Goal: Task Accomplishment & Management: Manage account settings

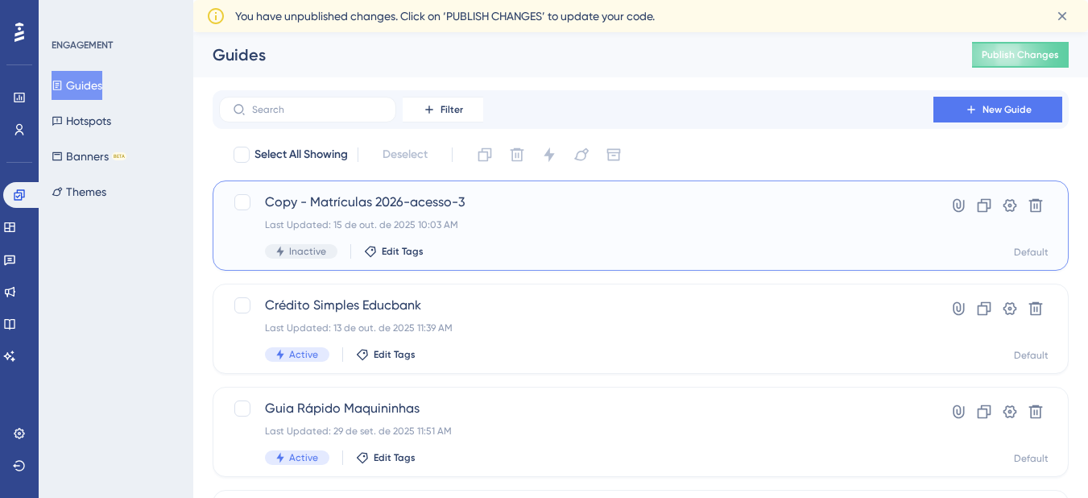
click at [431, 209] on span "Copy - Matrículas 2026-acesso-3" at bounding box center [576, 201] width 622 height 19
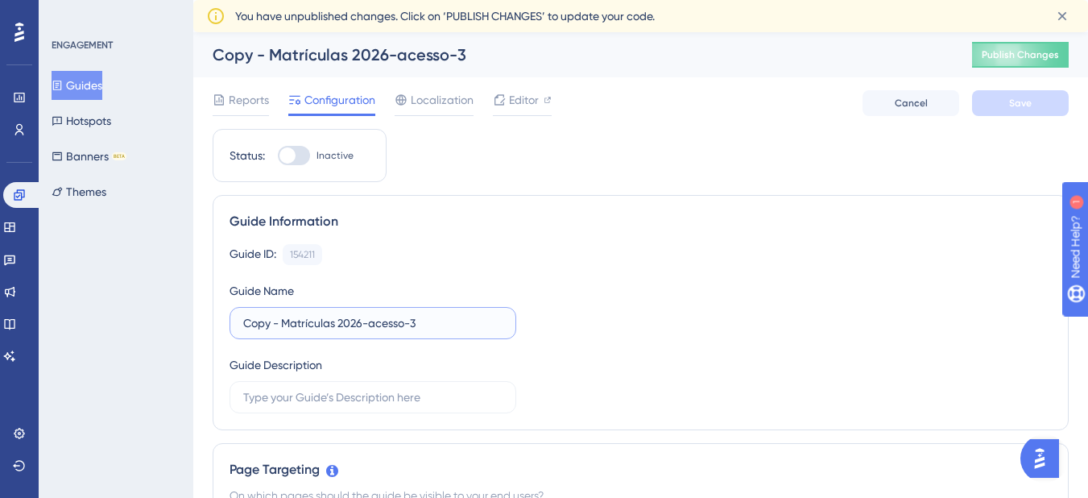
click at [337, 326] on input "Copy - Matrículas 2026-acesso-3" at bounding box center [372, 323] width 259 height 18
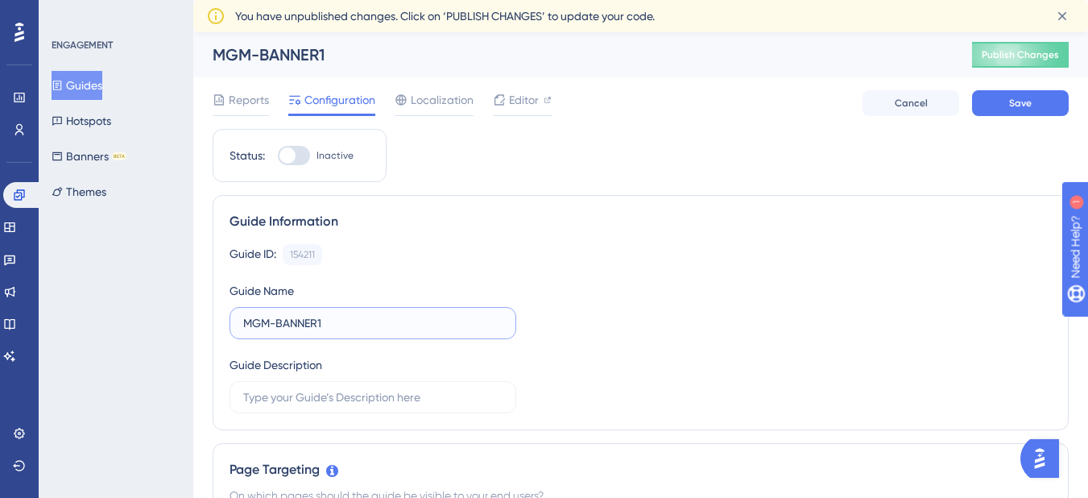
type input "MGM-BANNER1"
click at [824, 287] on div "Guide ID: 154211 Copy Guide Name MGM-BANNER1 Guide Description" at bounding box center [640, 328] width 822 height 169
click at [1017, 112] on button "Save" at bounding box center [1020, 103] width 97 height 26
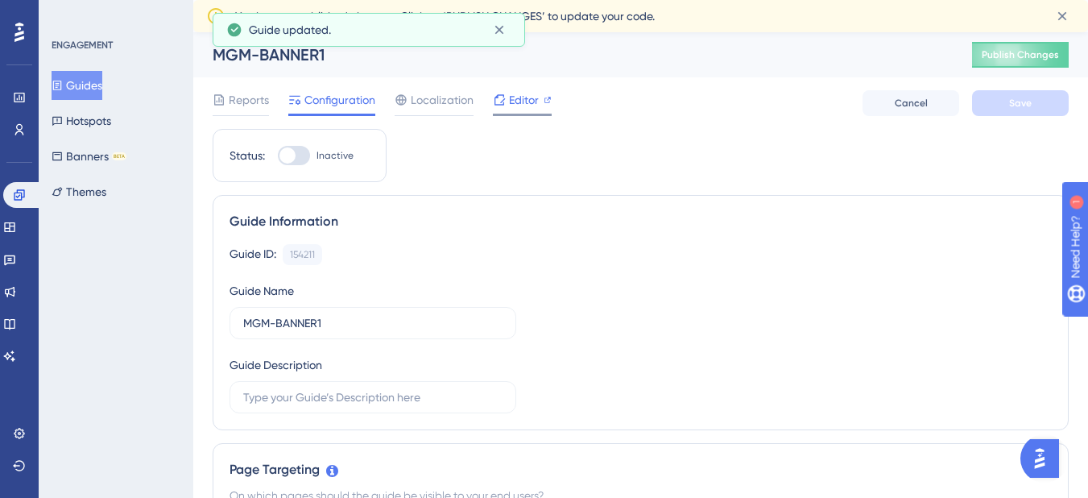
click at [528, 97] on span "Editor" at bounding box center [524, 99] width 30 height 19
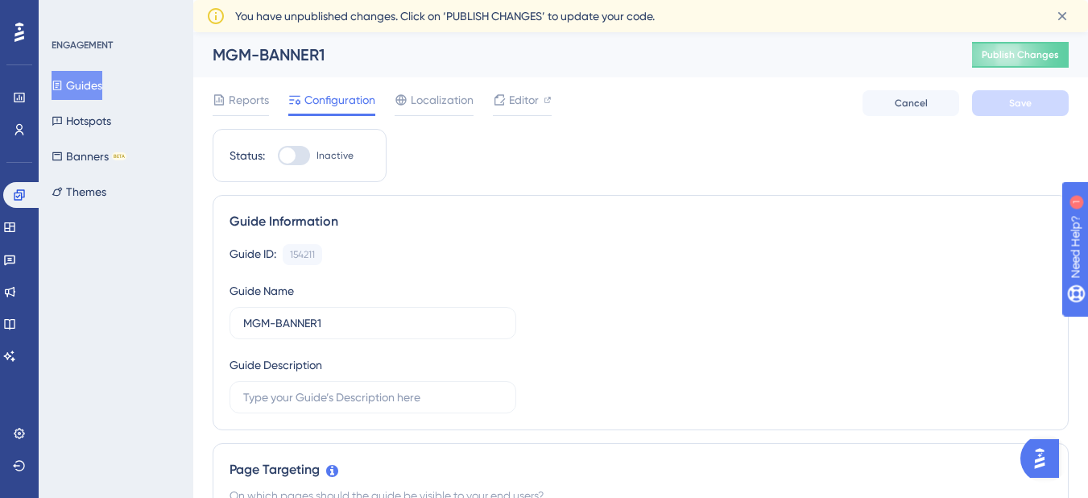
click at [78, 77] on button "Guides" at bounding box center [77, 85] width 51 height 29
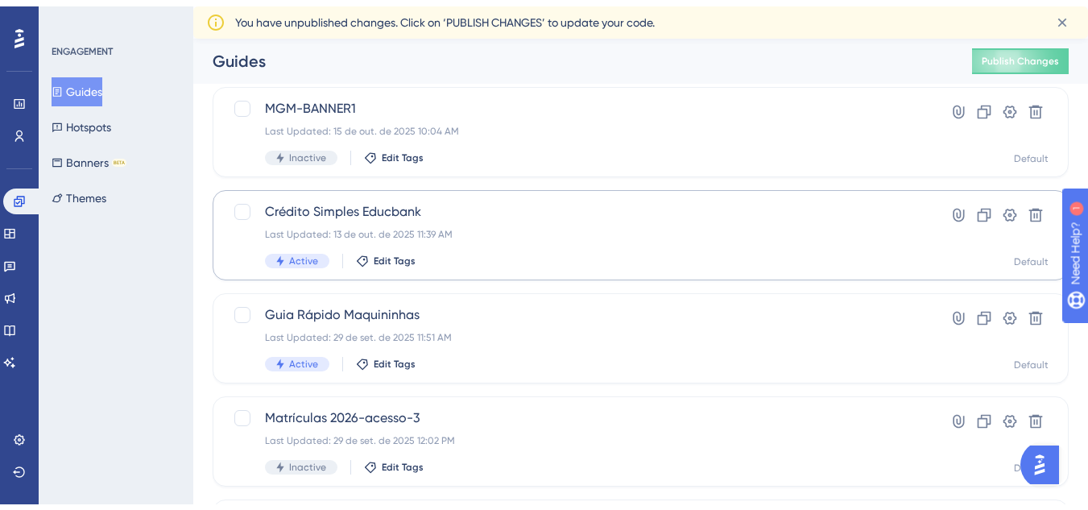
scroll to position [161, 0]
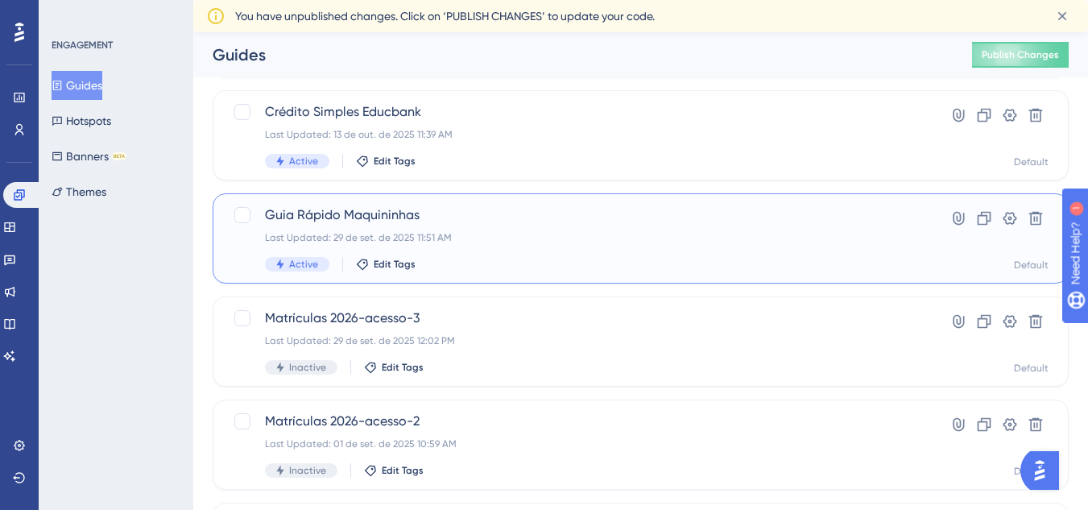
click at [553, 225] on div "Guia Rápido Maquininhas Last Updated: 29 de set. de 2025 11:51 AM Active Edit T…" at bounding box center [576, 238] width 622 height 66
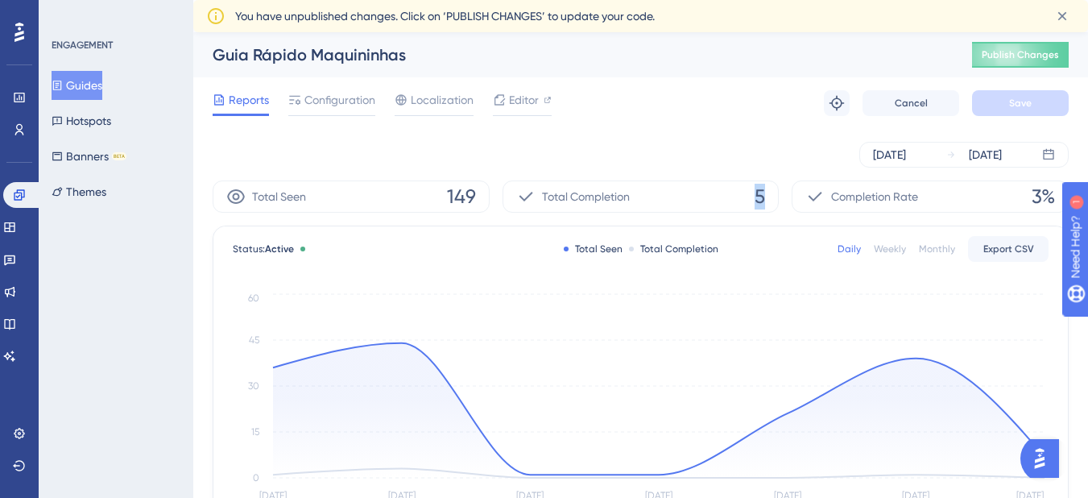
drag, startPoint x: 781, startPoint y: 201, endPoint x: 753, endPoint y: 199, distance: 28.3
click at [753, 199] on div "Total Seen 149 Total Completion 5 Completion Rate 3%" at bounding box center [641, 196] width 856 height 32
click at [249, 99] on span "Reports" at bounding box center [249, 99] width 40 height 19
click at [502, 101] on icon at bounding box center [499, 99] width 13 height 13
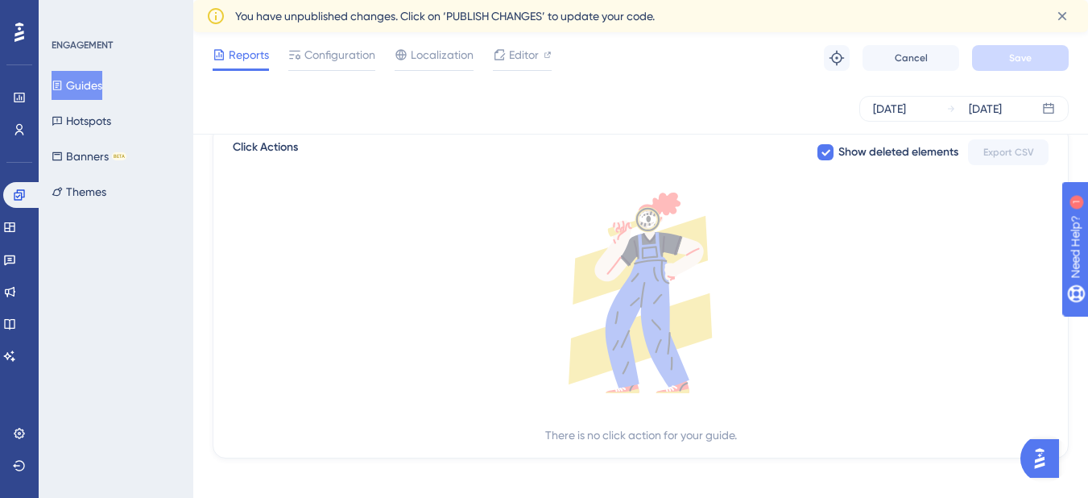
scroll to position [485, 0]
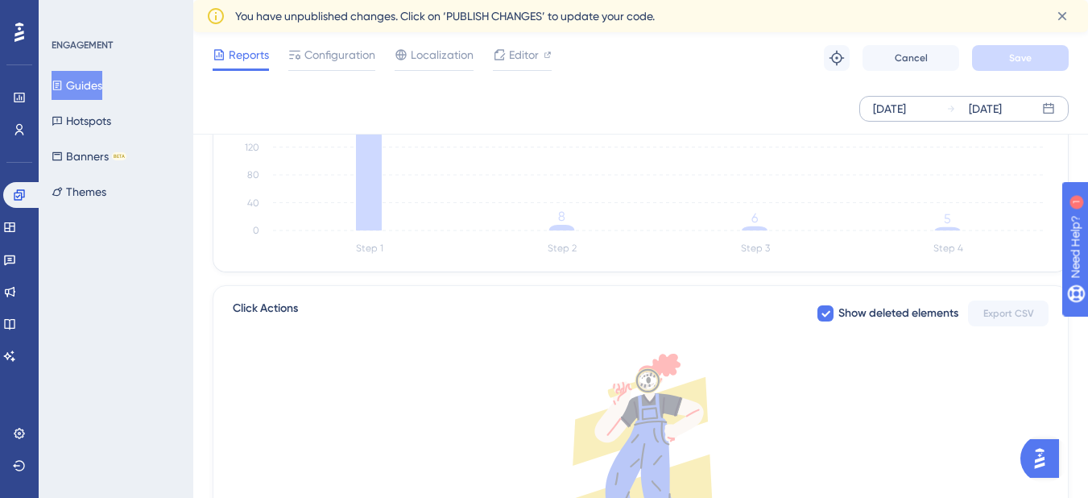
click at [906, 104] on div "Oct 09 2025" at bounding box center [889, 108] width 33 height 19
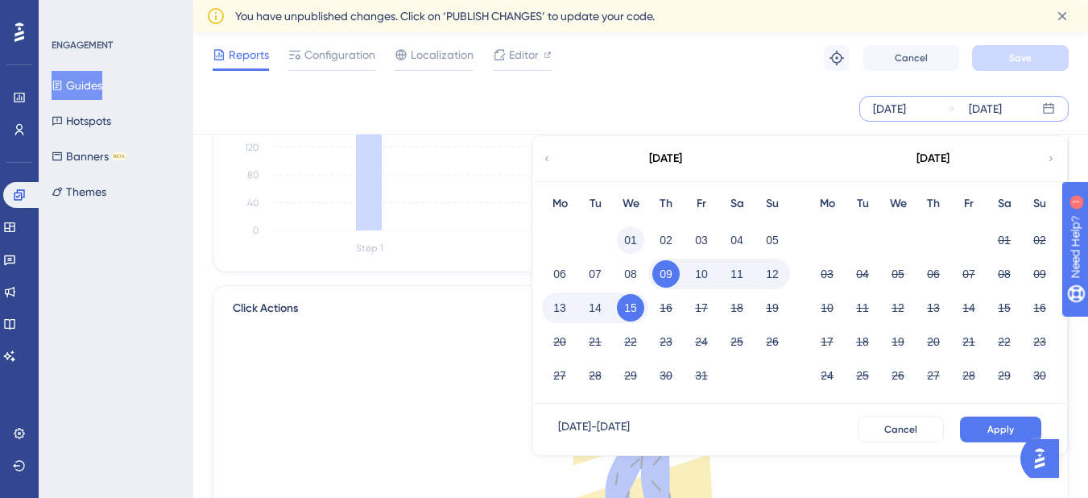
click at [627, 242] on button "01" at bounding box center [630, 239] width 27 height 27
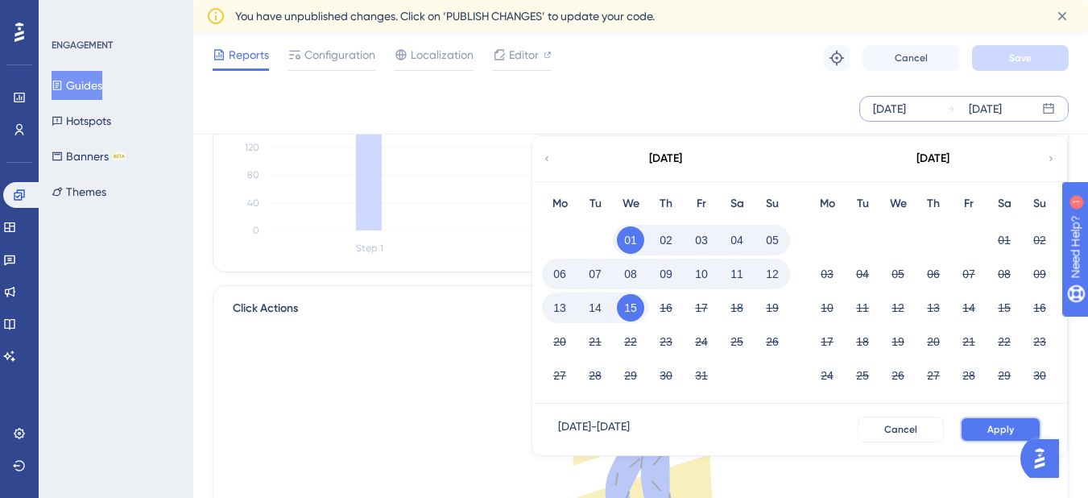
click at [994, 433] on span "Apply" at bounding box center [1000, 429] width 27 height 13
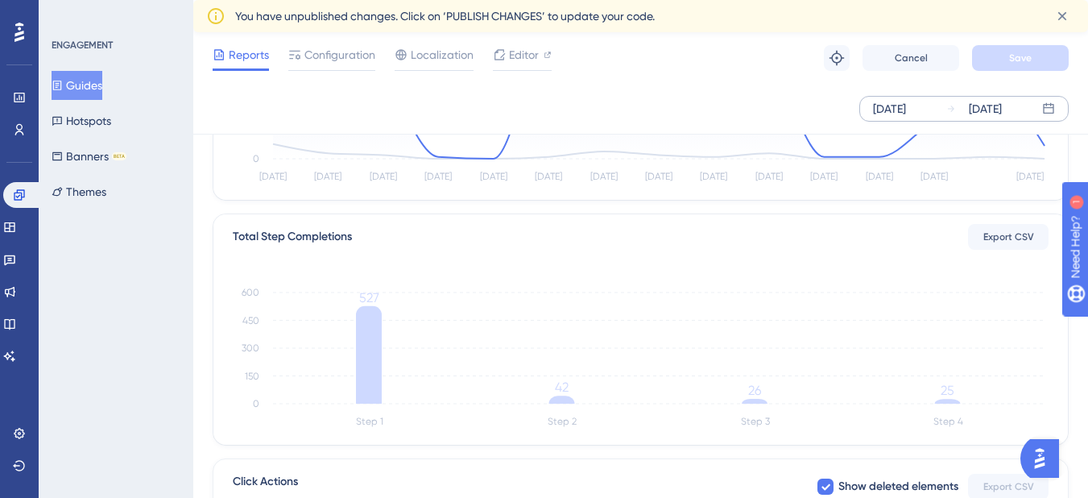
scroll to position [244, 0]
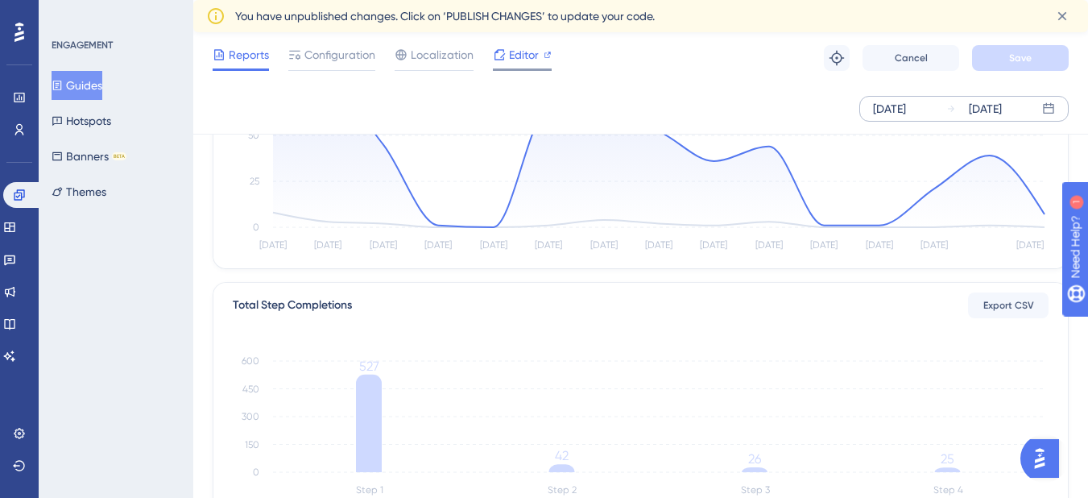
click at [521, 56] on span "Editor" at bounding box center [524, 54] width 30 height 19
click at [336, 56] on span "Configuration" at bounding box center [339, 54] width 71 height 19
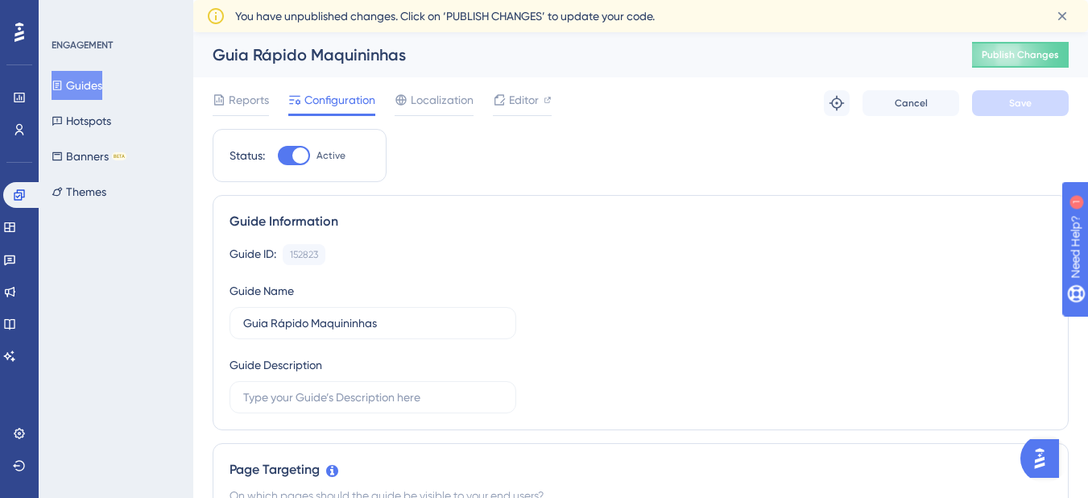
click at [296, 157] on div at bounding box center [300, 155] width 16 height 16
click at [278, 156] on input "Active" at bounding box center [277, 155] width 1 height 1
checkbox input "false"
click at [1043, 101] on button "Save" at bounding box center [1020, 103] width 97 height 26
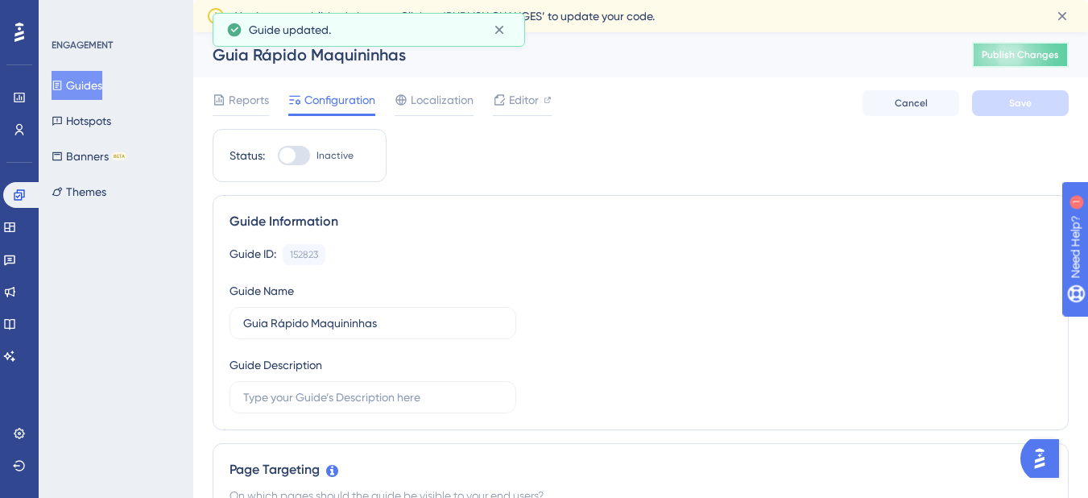
click at [1011, 65] on button "Publish Changes" at bounding box center [1020, 55] width 97 height 26
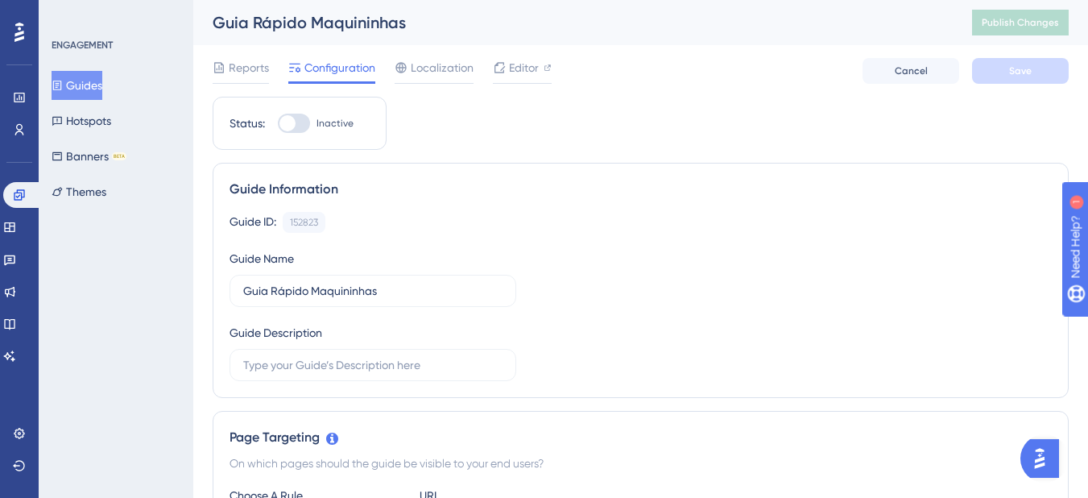
click at [72, 89] on button "Guides" at bounding box center [77, 85] width 51 height 29
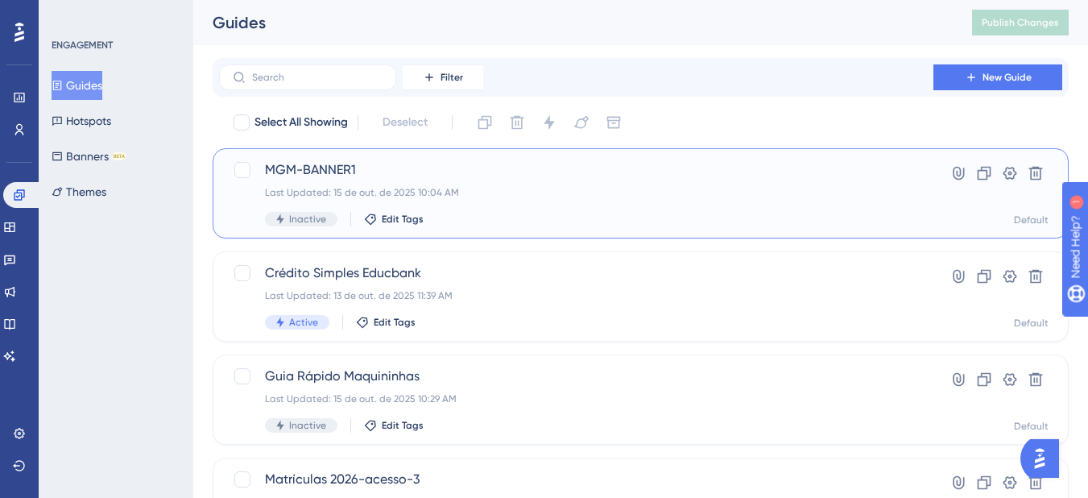
click at [627, 172] on span "MGM-BANNER1" at bounding box center [576, 169] width 622 height 19
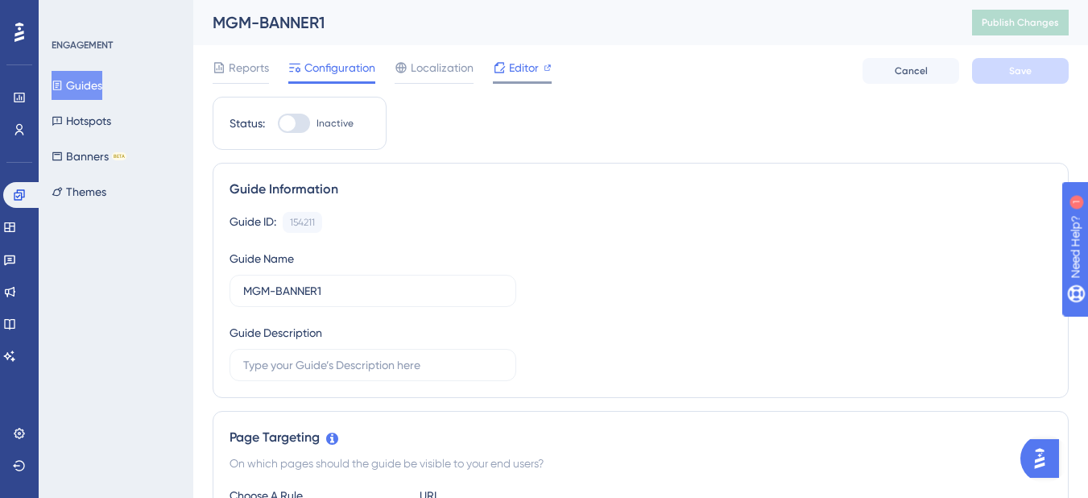
click at [520, 68] on span "Editor" at bounding box center [524, 67] width 30 height 19
click at [509, 65] on span "Editor" at bounding box center [524, 67] width 30 height 19
click at [288, 124] on div at bounding box center [287, 123] width 16 height 16
click at [278, 124] on input "Inactive" at bounding box center [277, 123] width 1 height 1
checkbox input "true"
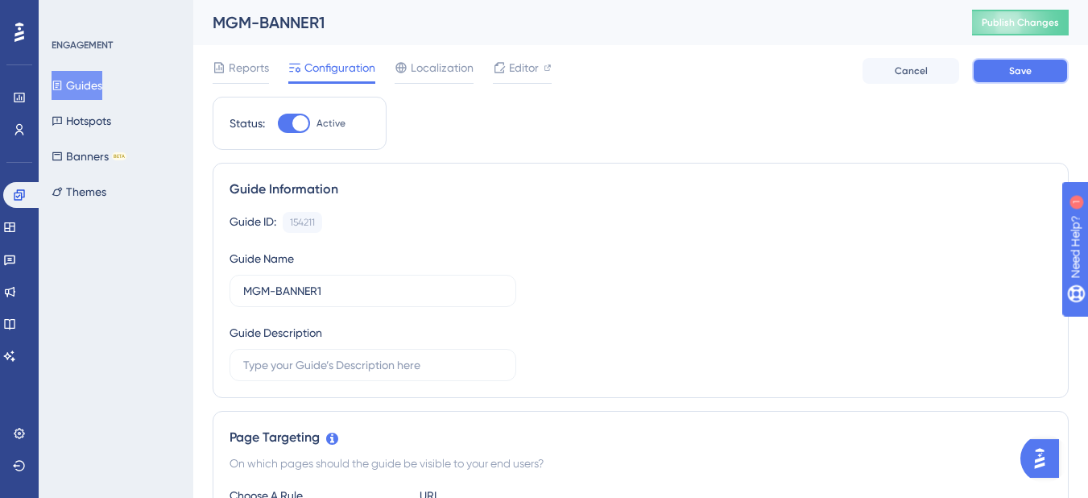
click at [996, 73] on button "Save" at bounding box center [1020, 71] width 97 height 26
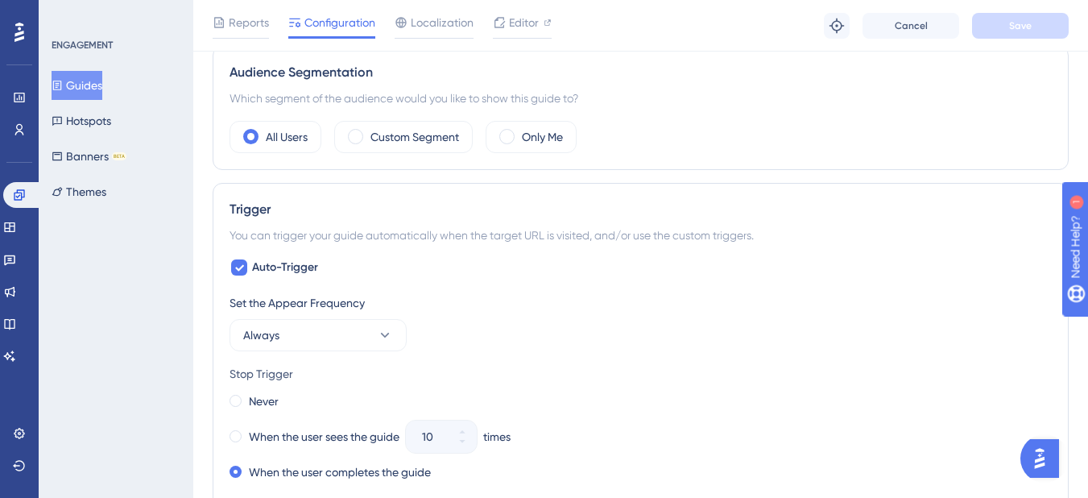
scroll to position [712, 0]
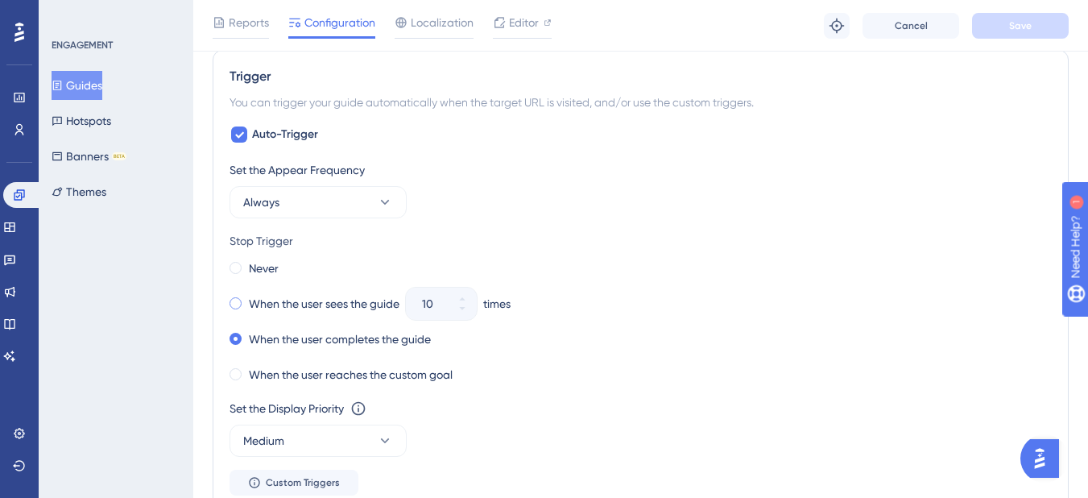
click at [304, 300] on label "When the user sees the guide" at bounding box center [324, 303] width 151 height 19
click at [467, 294] on icon at bounding box center [462, 299] width 10 height 10
click at [467, 306] on icon at bounding box center [462, 309] width 10 height 10
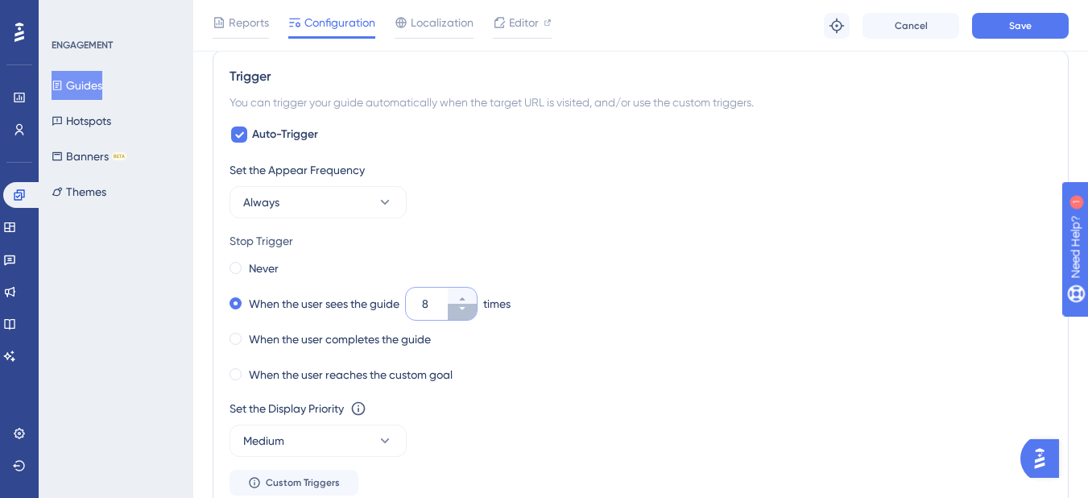
click at [467, 306] on icon at bounding box center [462, 309] width 10 height 10
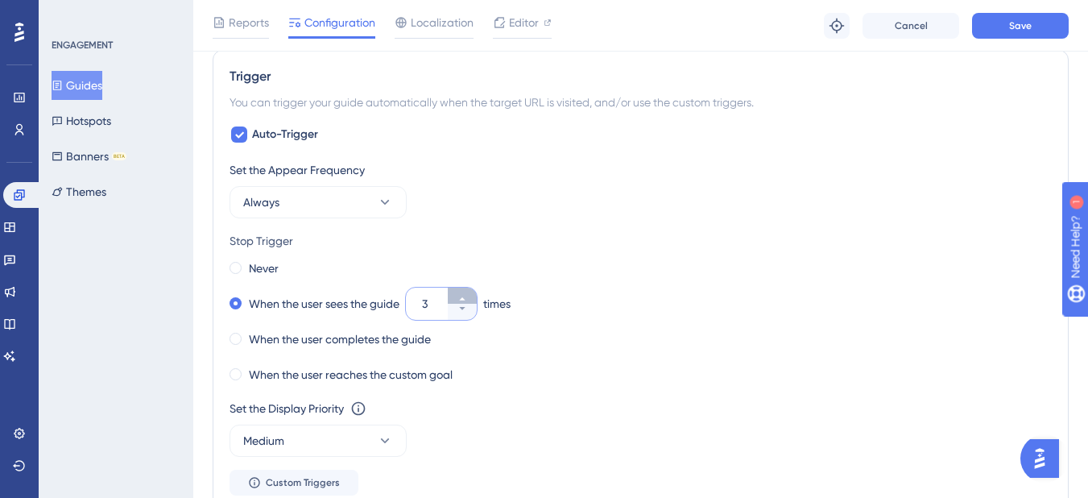
click at [466, 295] on icon at bounding box center [462, 299] width 10 height 10
type input "5"
click at [546, 326] on div "Never When the user sees the guide 5 times When the user completes the guide Wh…" at bounding box center [640, 321] width 822 height 129
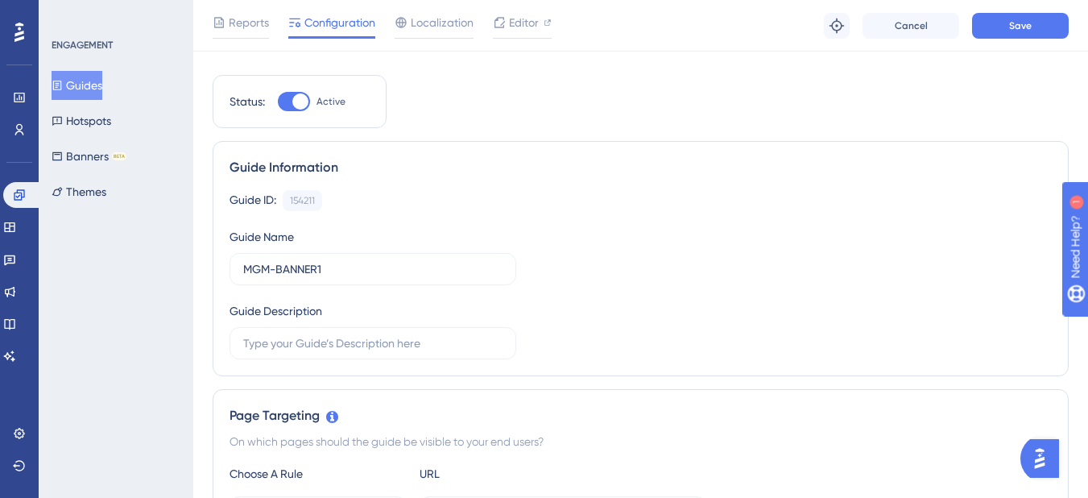
scroll to position [0, 0]
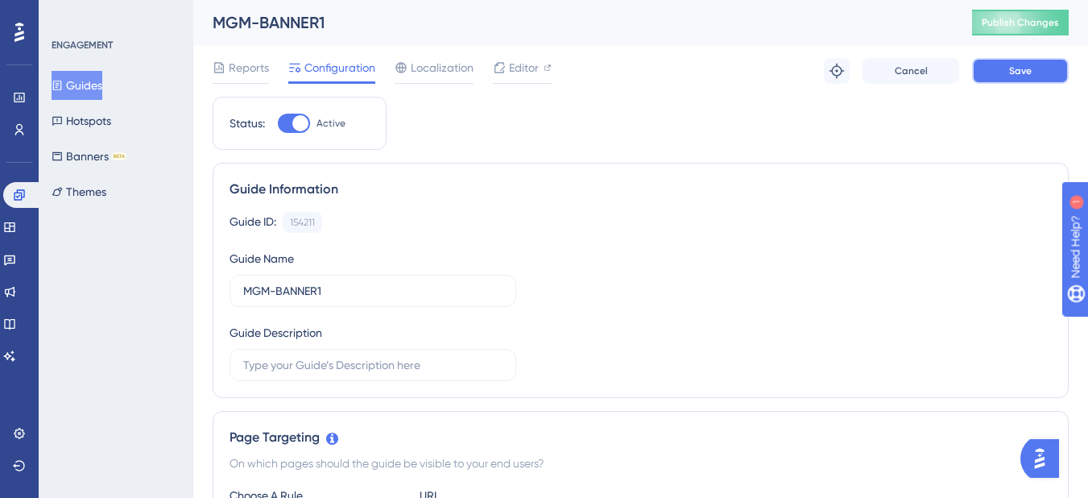
click at [1002, 72] on button "Save" at bounding box center [1020, 71] width 97 height 26
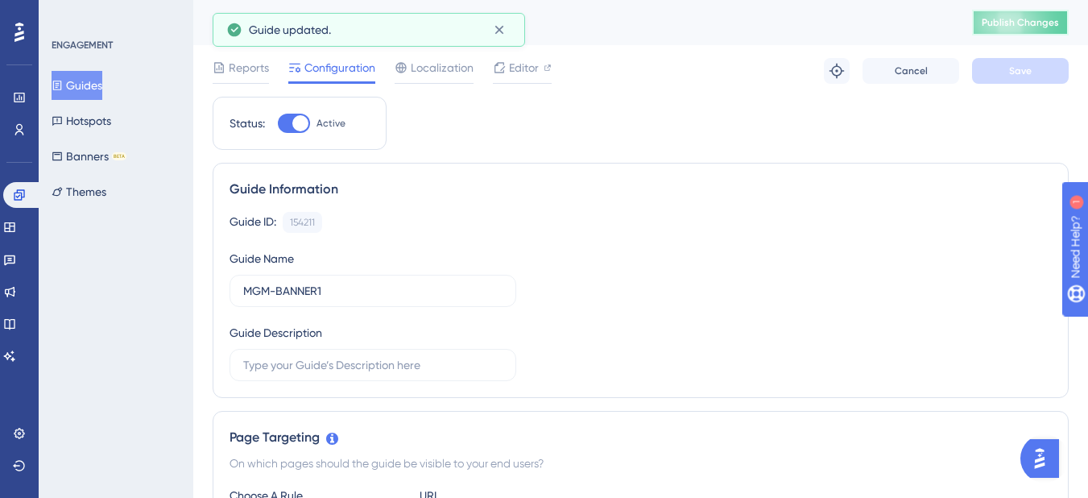
click at [1034, 16] on span "Publish Changes" at bounding box center [1019, 22] width 77 height 13
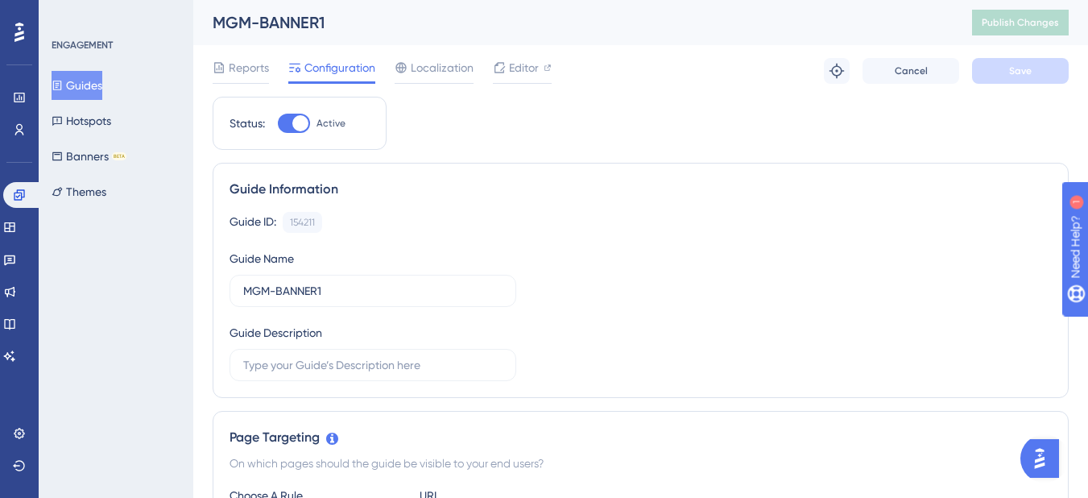
click at [24, 43] on div at bounding box center [19, 32] width 26 height 26
click at [88, 188] on button "Themes" at bounding box center [79, 191] width 55 height 29
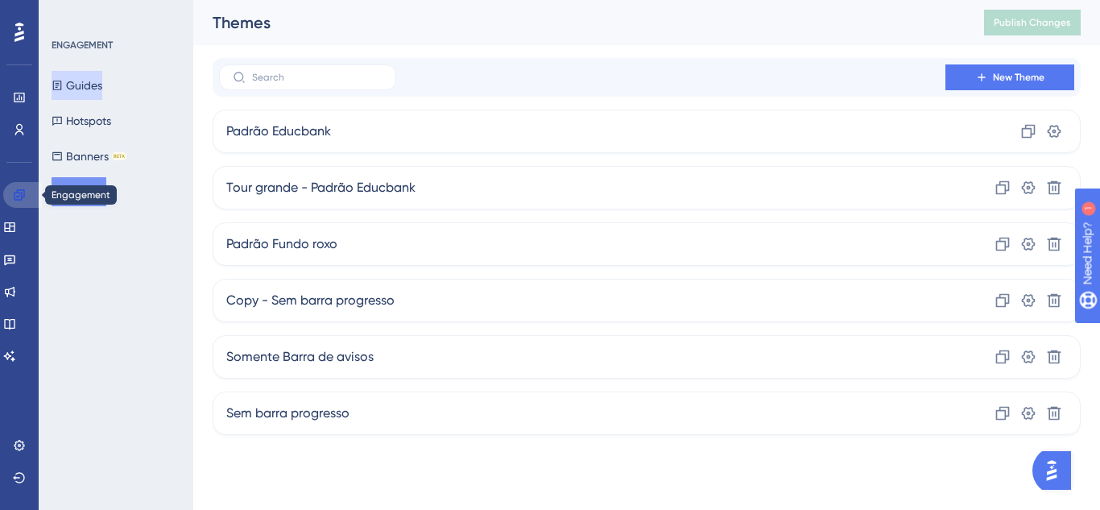
drag, startPoint x: 20, startPoint y: 197, endPoint x: 83, endPoint y: 84, distance: 129.7
click at [21, 197] on icon at bounding box center [19, 194] width 13 height 13
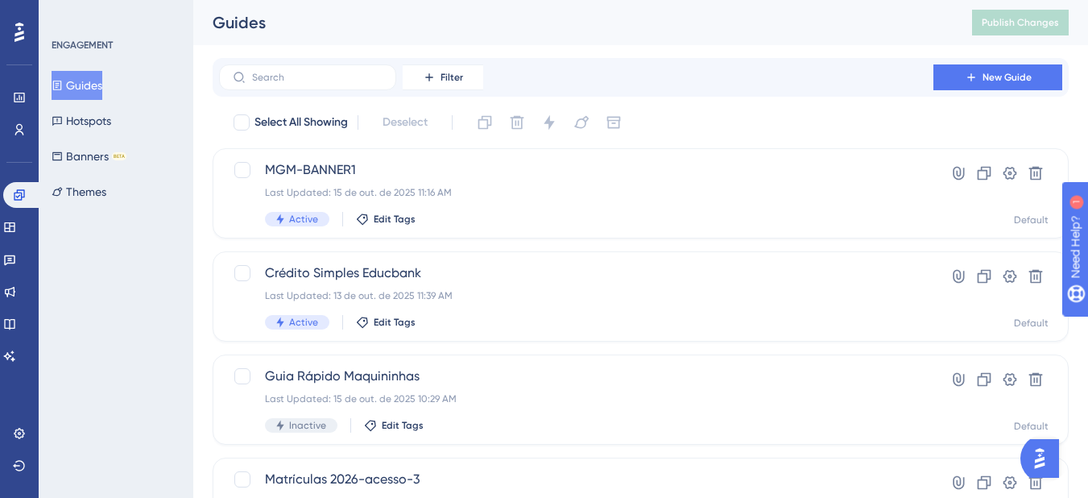
click at [83, 84] on button "Guides" at bounding box center [77, 85] width 51 height 29
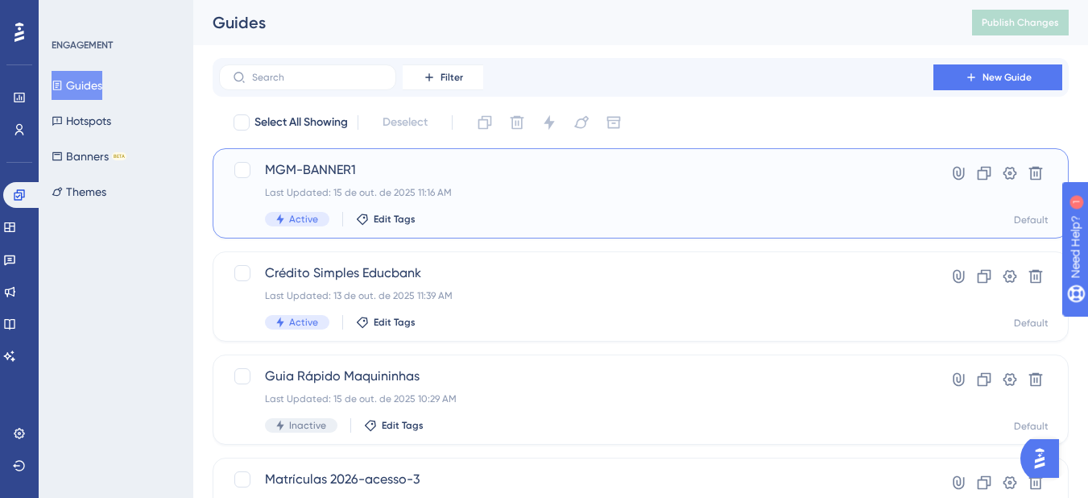
click at [565, 182] on div "MGM-BANNER1 Last Updated: 15 de out. de 2025 11:16 AM Active Edit Tags" at bounding box center [576, 193] width 622 height 66
